Goal: Information Seeking & Learning: Learn about a topic

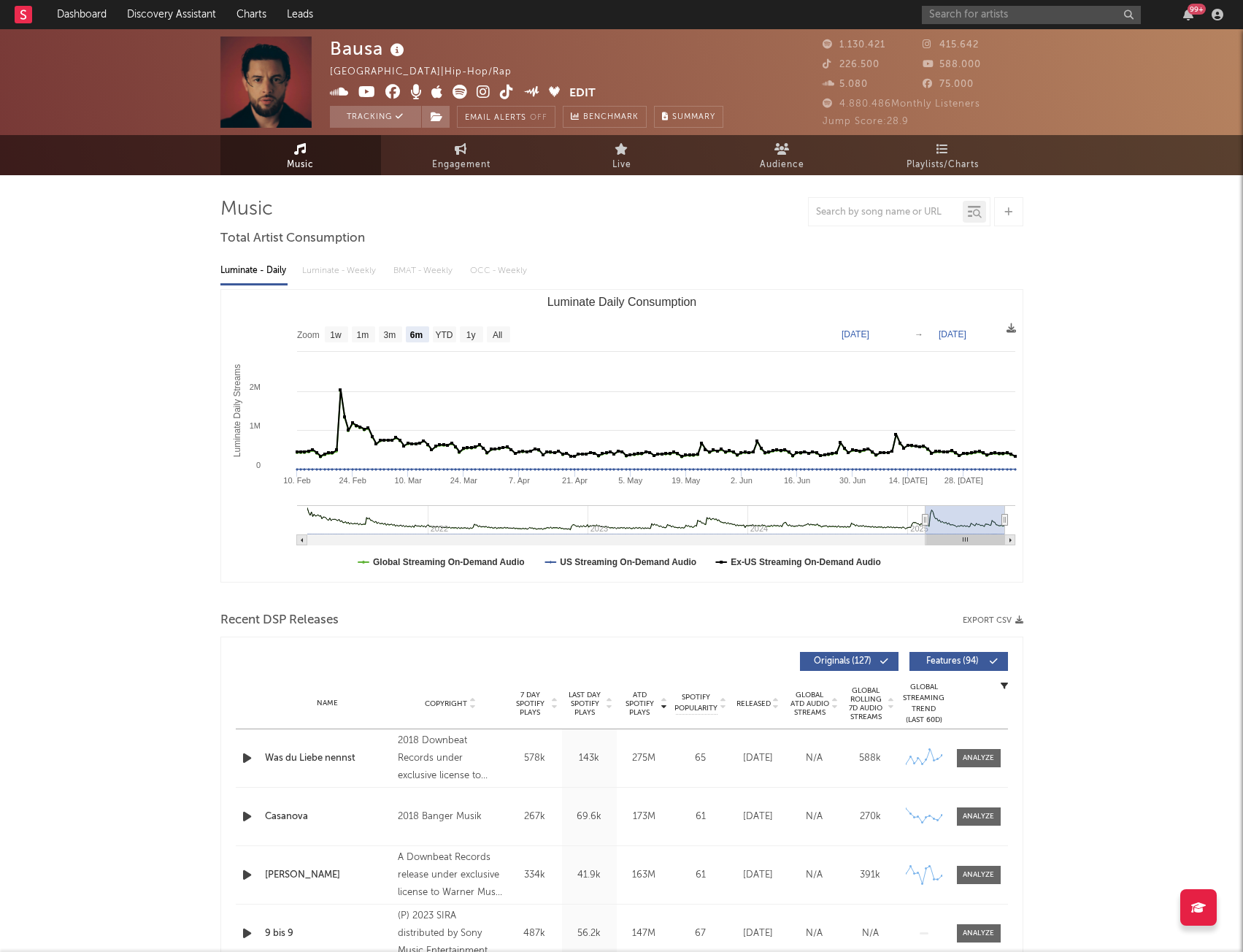
select select "6m"
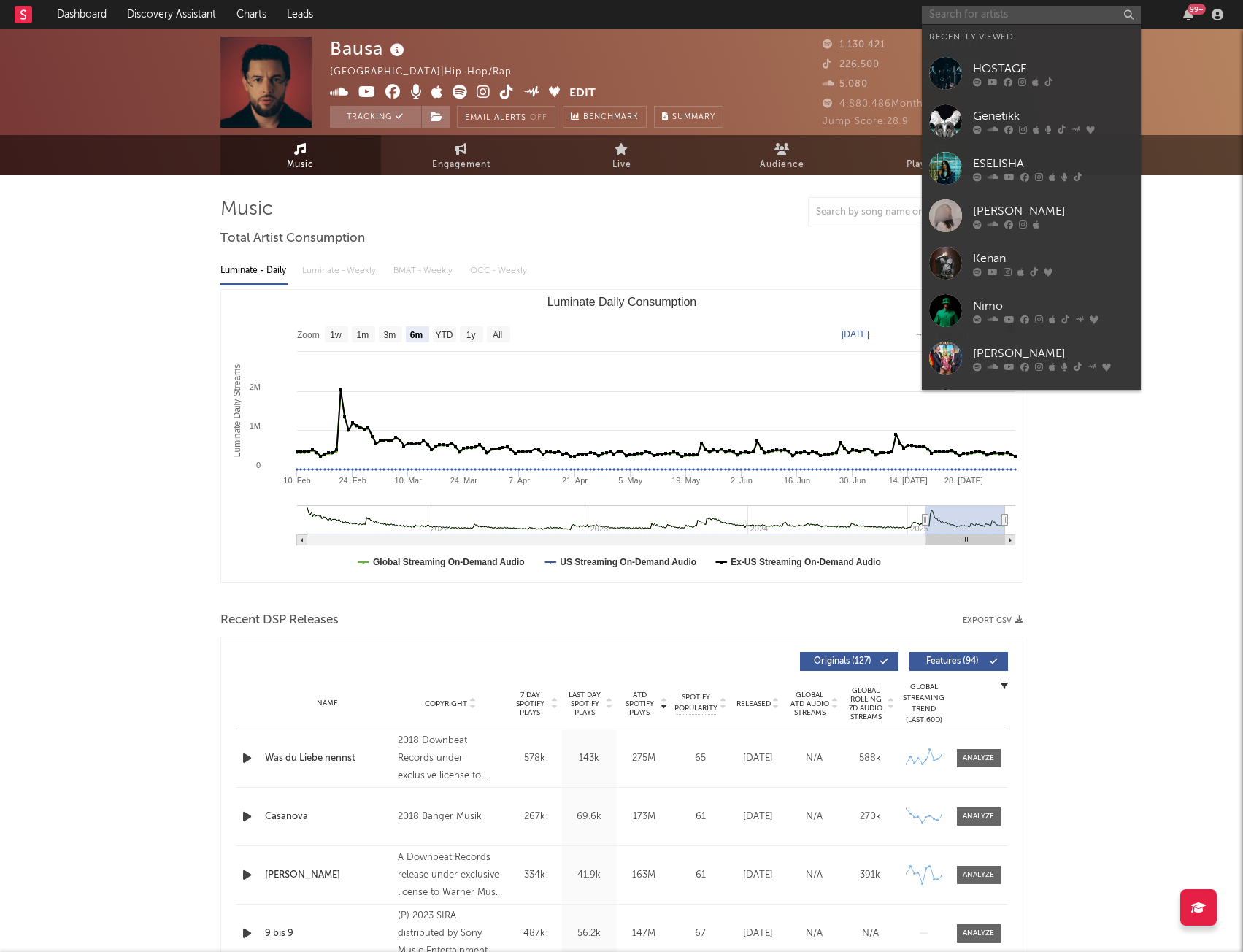
click at [950, 18] on input "text" at bounding box center [1031, 14] width 219 height 18
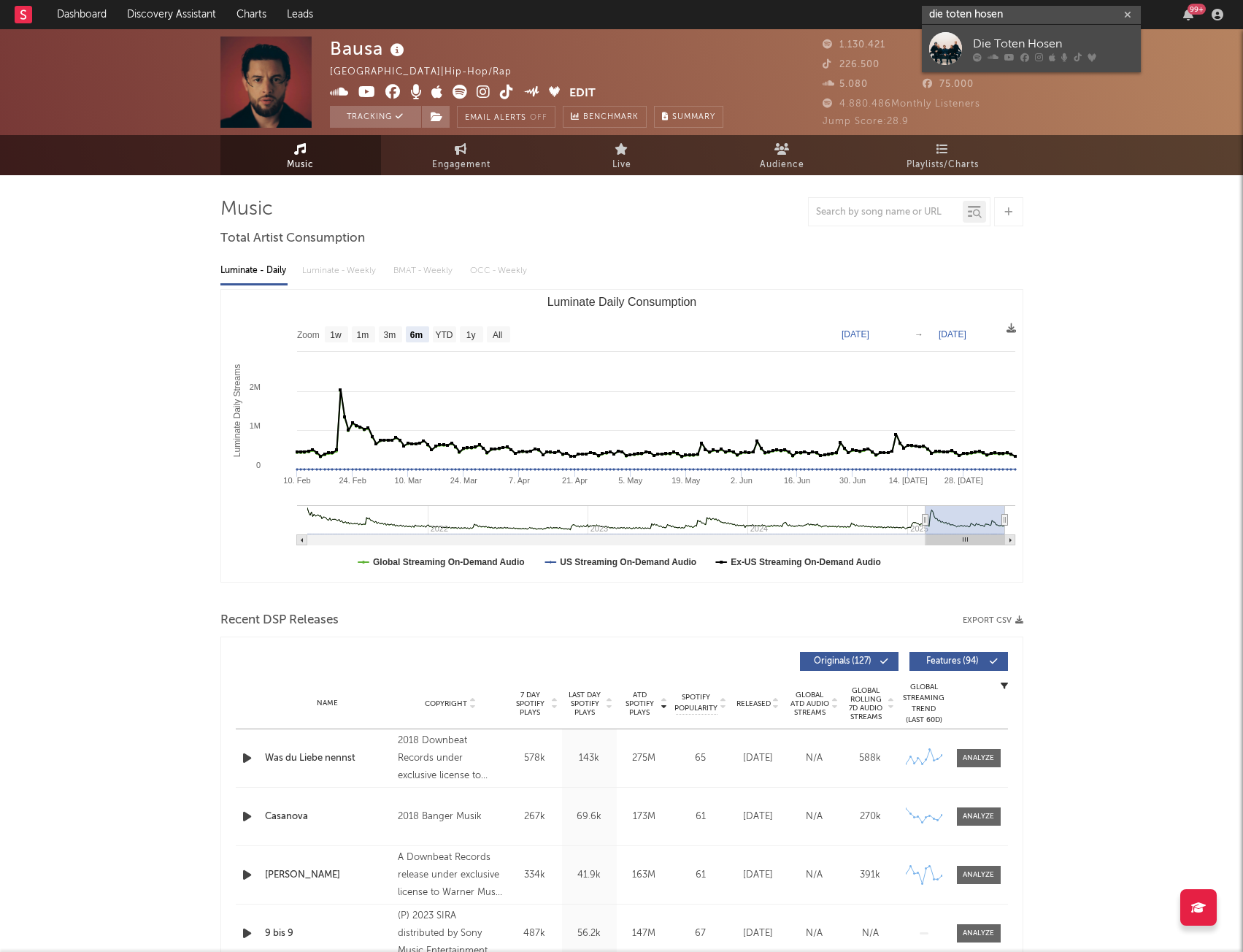
type input "die toten hosen"
click at [994, 36] on div "Die Toten Hosen" at bounding box center [1053, 43] width 161 height 18
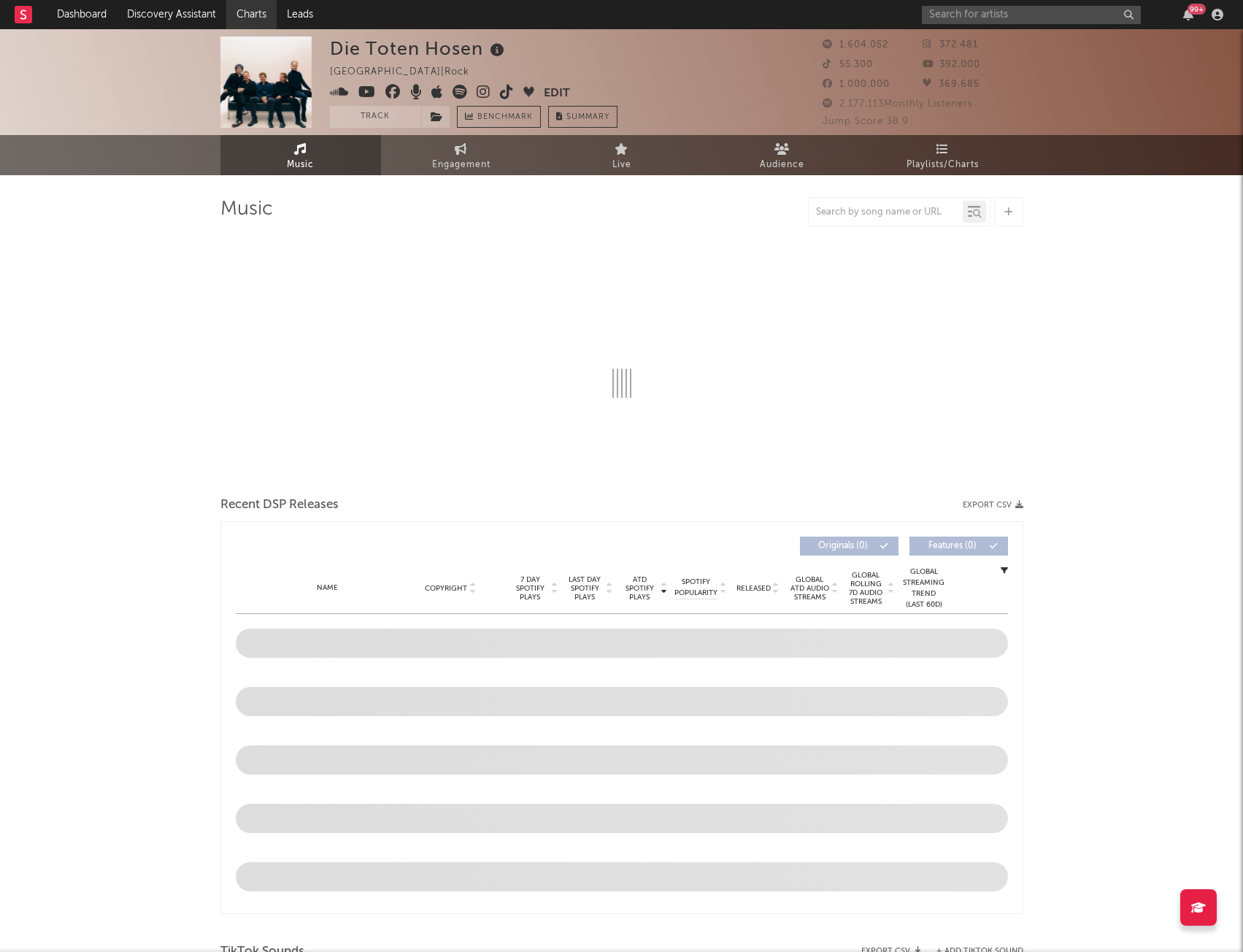
select select "6m"
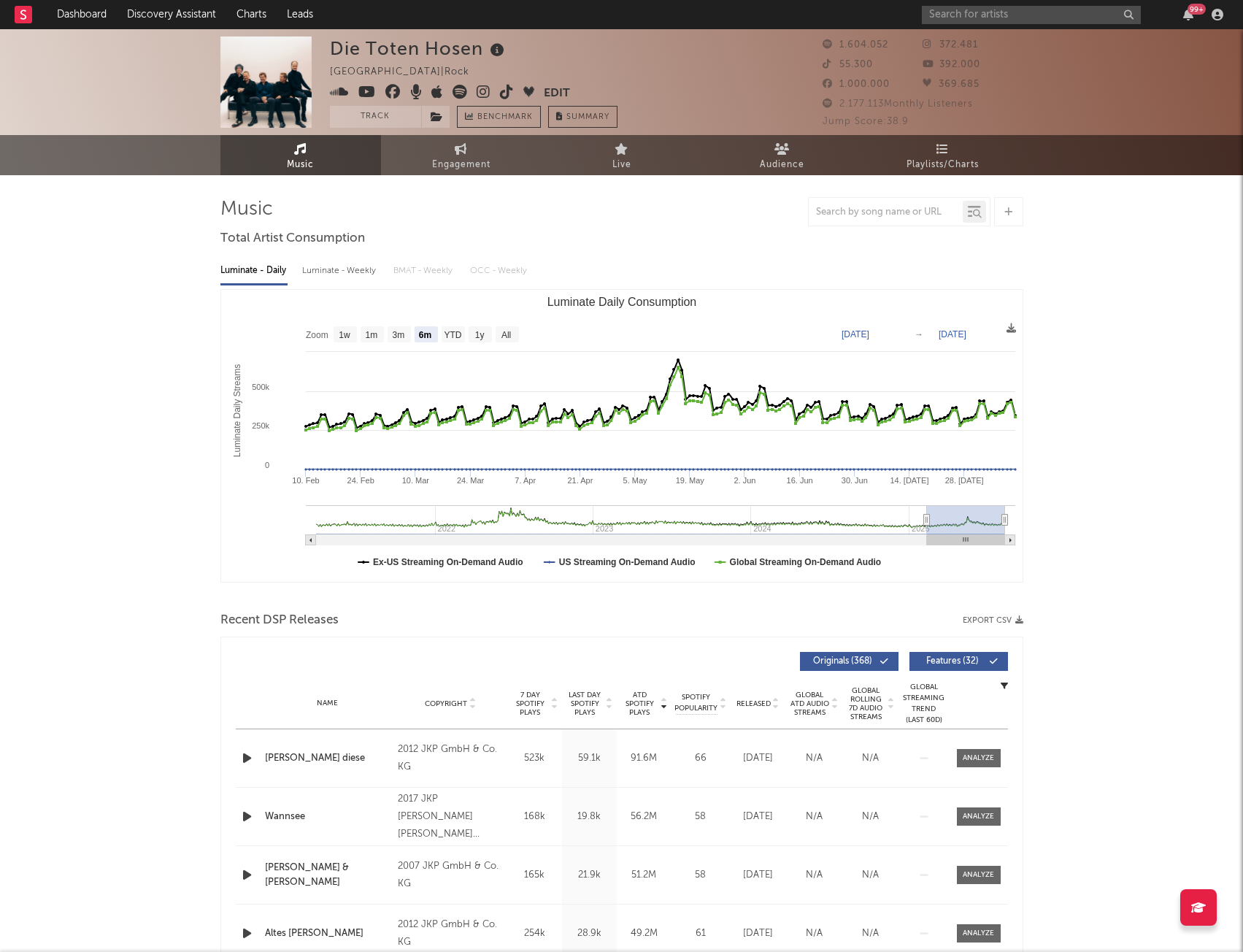
click at [436, 92] on icon at bounding box center [437, 92] width 12 height 14
click at [974, 21] on input "text" at bounding box center [1031, 14] width 219 height 18
type input "[PERSON_NAME]"
click at [996, 43] on div "[PERSON_NAME]" at bounding box center [1053, 43] width 161 height 18
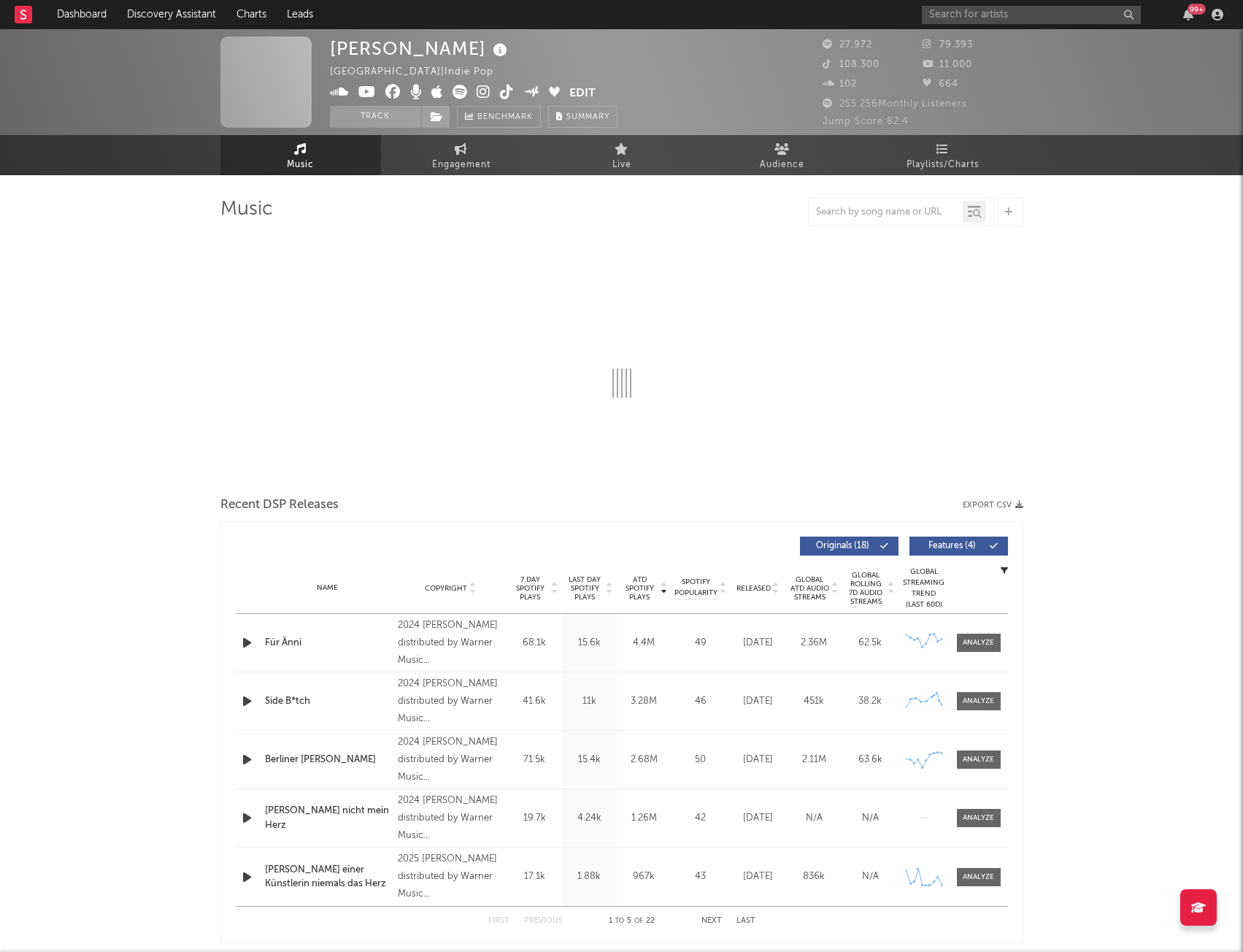
select select "6m"
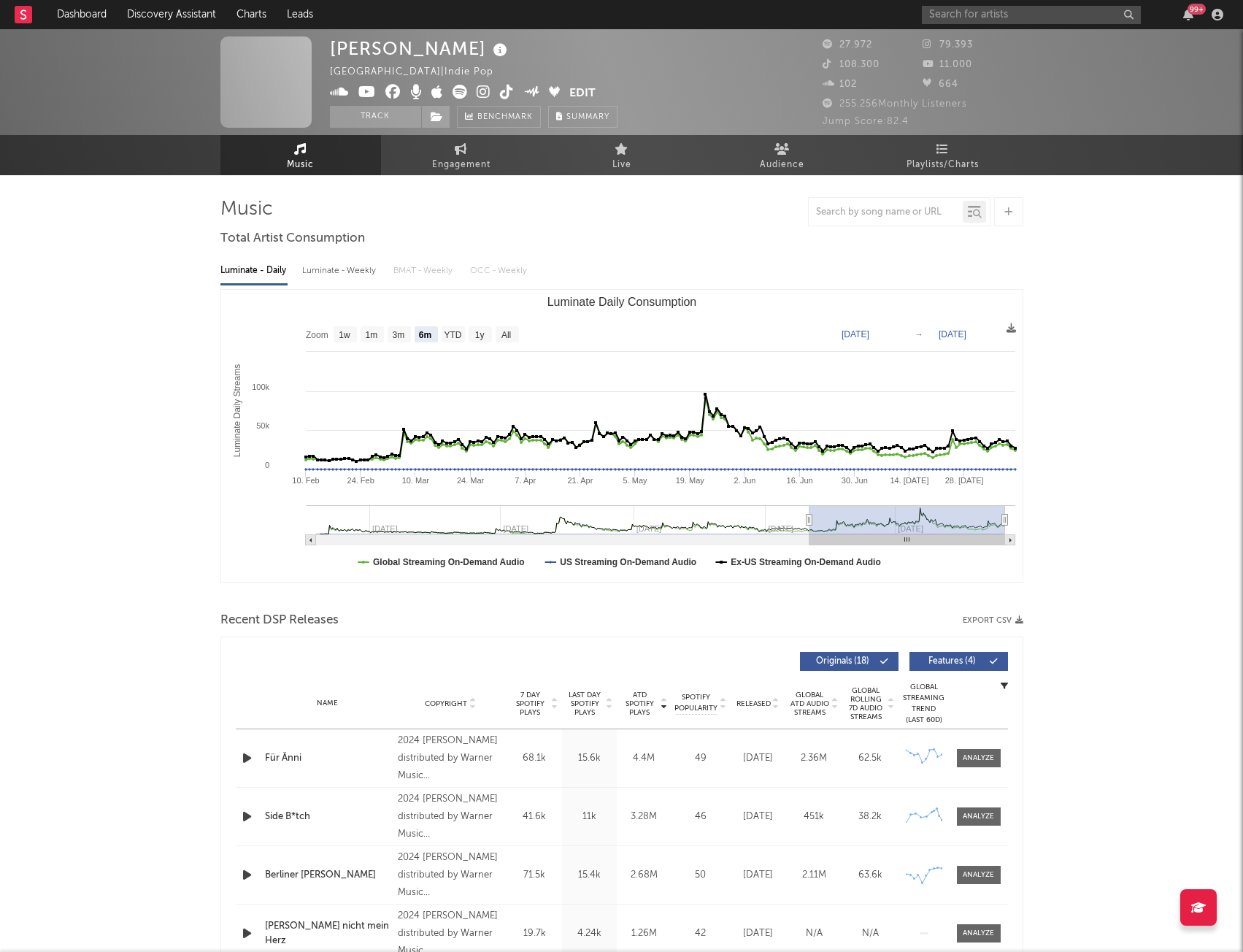
click at [440, 95] on icon at bounding box center [437, 92] width 12 height 14
click at [461, 94] on icon at bounding box center [459, 92] width 14 height 14
click at [247, 80] on span at bounding box center [265, 82] width 91 height 91
click at [994, 18] on input "text" at bounding box center [1031, 14] width 219 height 18
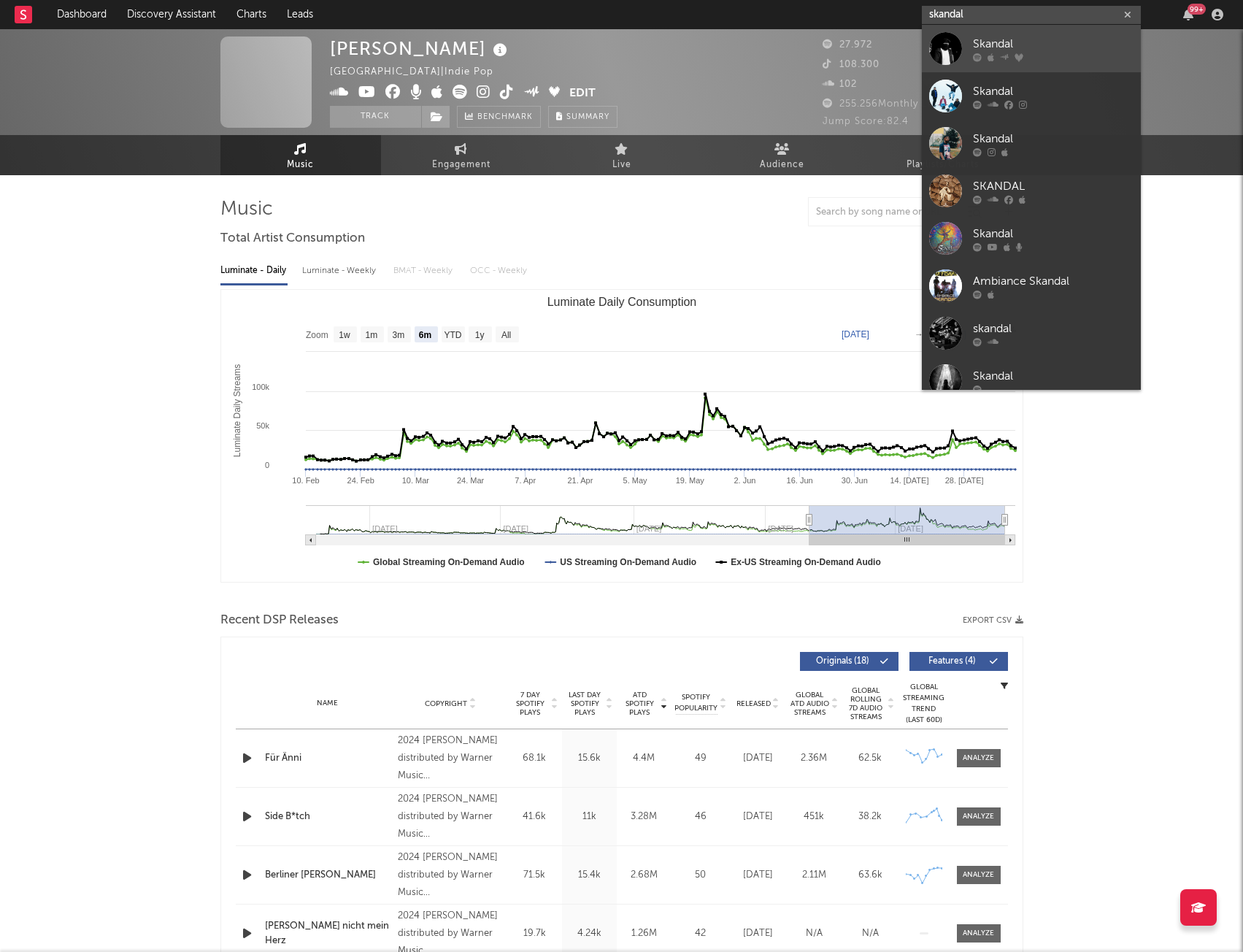
type input "skandal"
click at [995, 57] on div at bounding box center [1053, 57] width 161 height 9
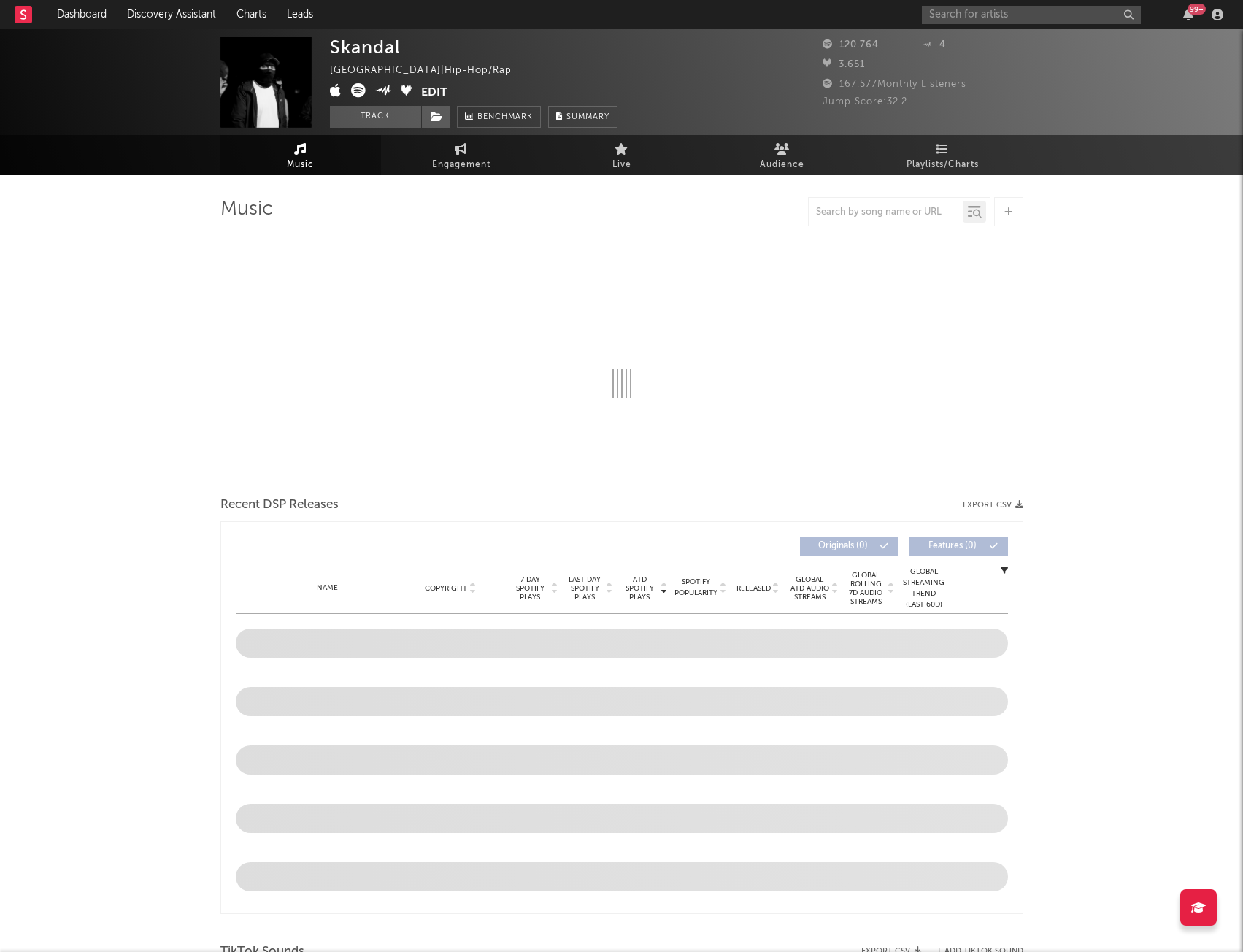
select select "6m"
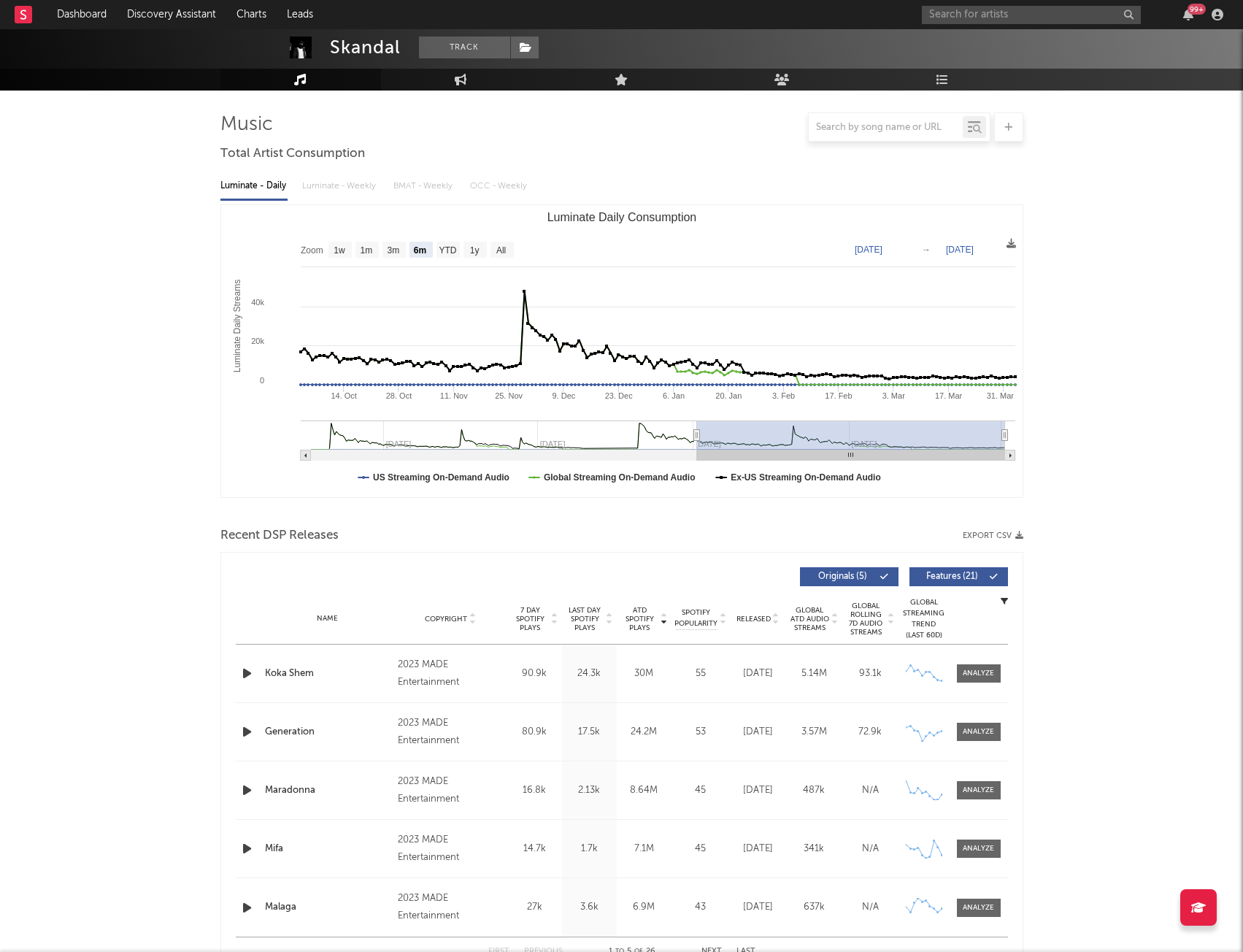
scroll to position [111, 0]
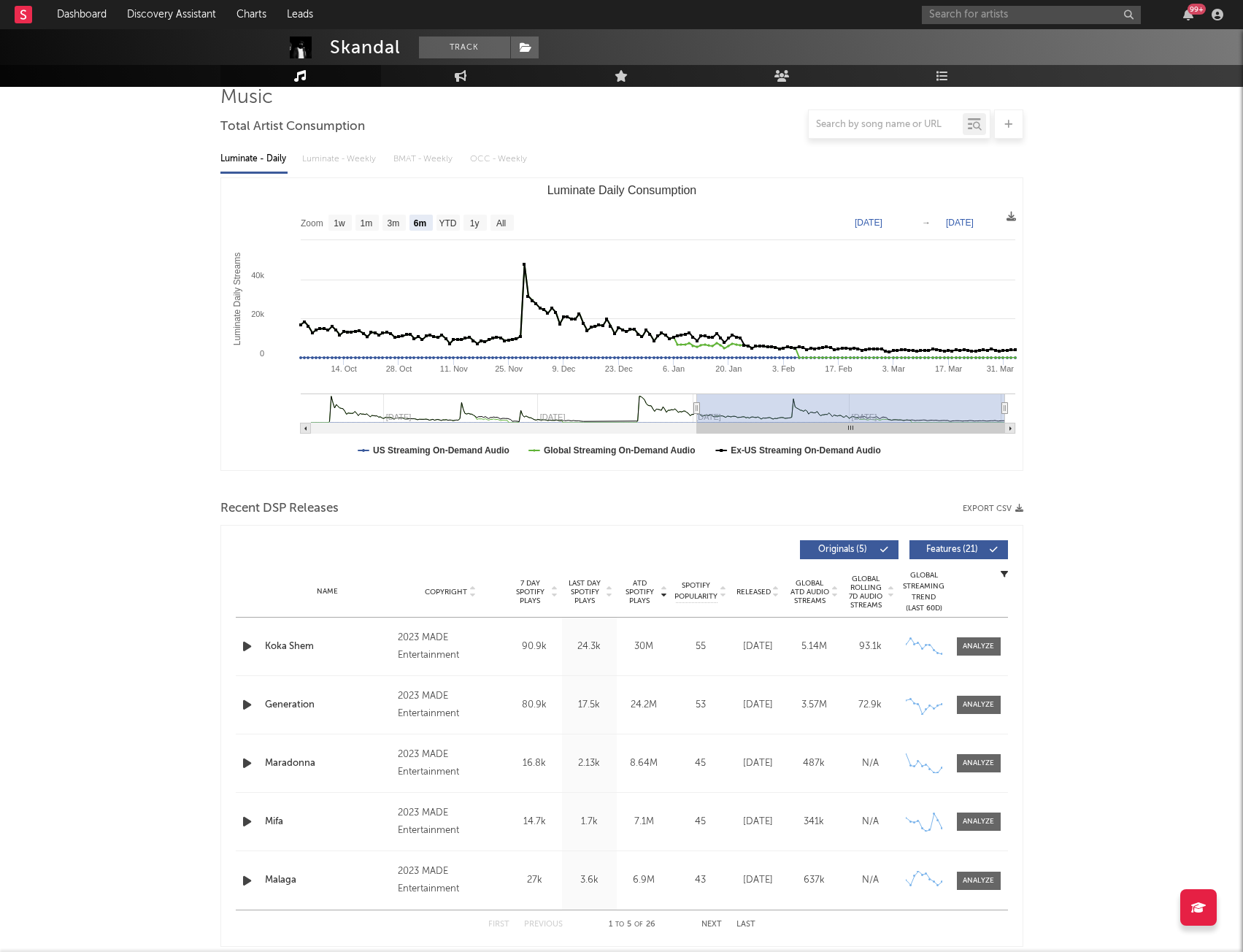
click at [740, 581] on div "Name Copyright Label Album Names Composer Names 7 Day Spotify Plays Last Day Sp…" at bounding box center [622, 592] width 773 height 51
click at [751, 598] on div "Name Copyright Label Album Names Composer Names 7 Day Spotify Plays Last Day Sp…" at bounding box center [622, 592] width 773 height 51
click at [749, 592] on span "Released" at bounding box center [754, 592] width 34 height 9
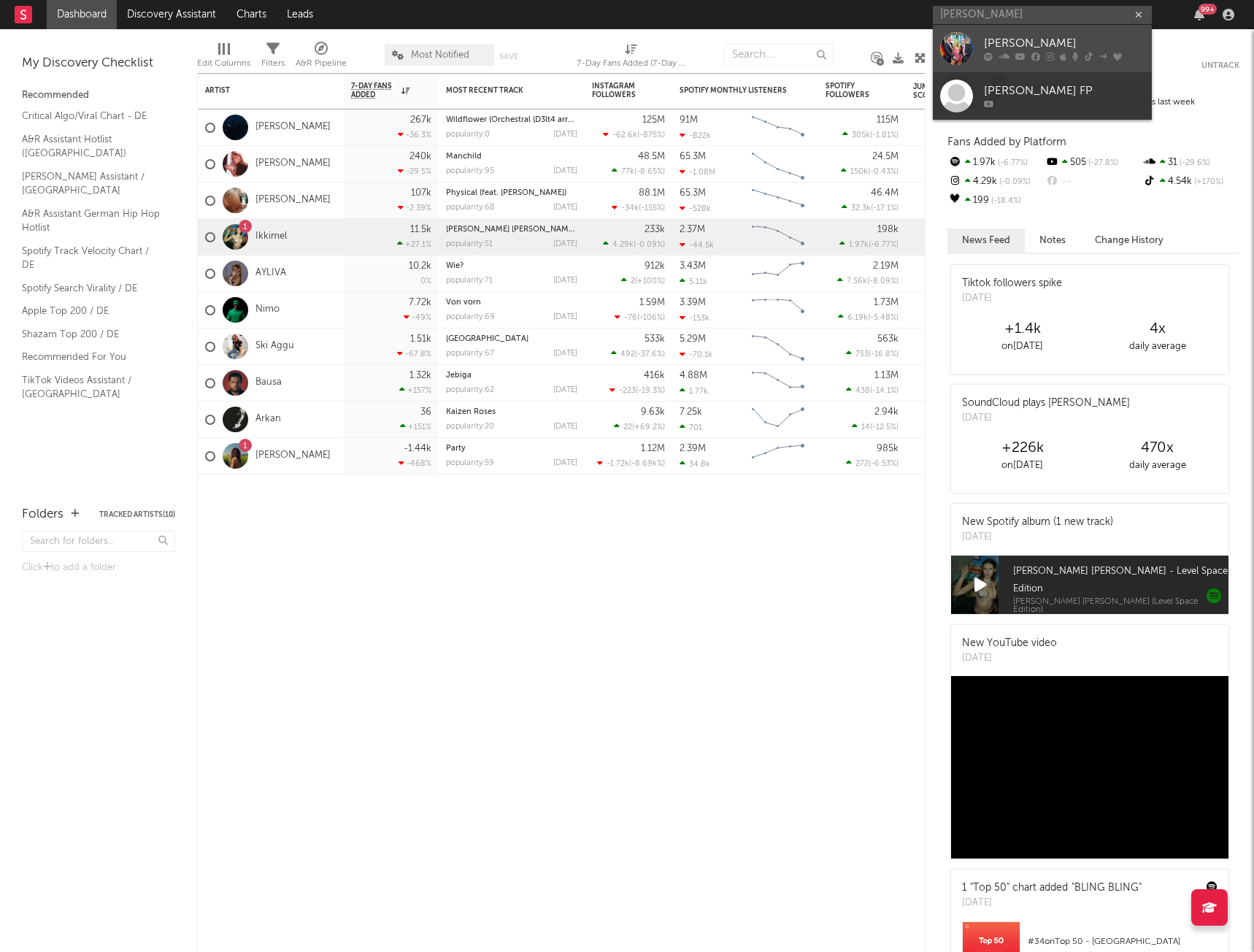
type input "katja kras"
click at [974, 54] on link "[PERSON_NAME]" at bounding box center [1042, 48] width 219 height 48
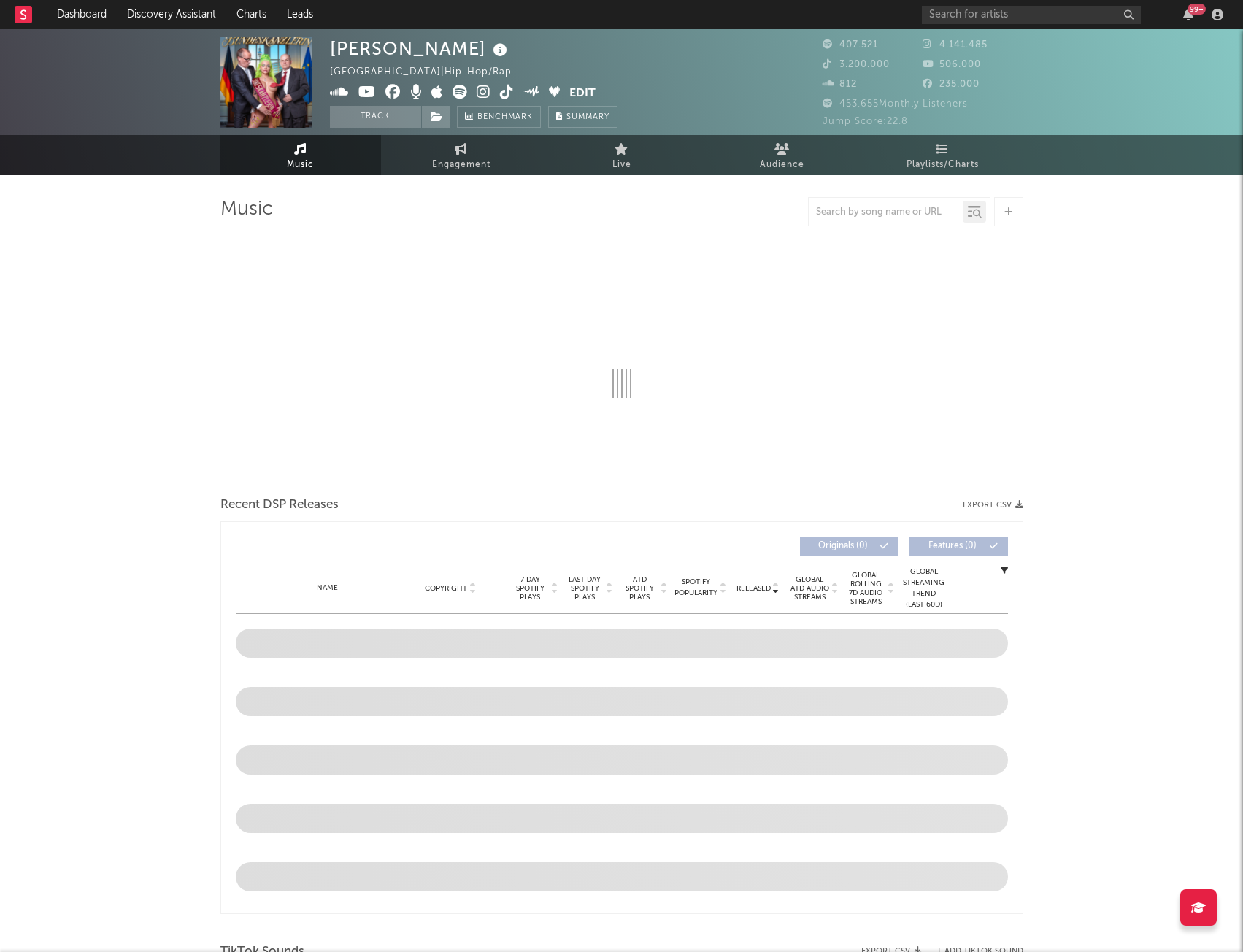
select select "6m"
